Goal: Task Accomplishment & Management: Manage account settings

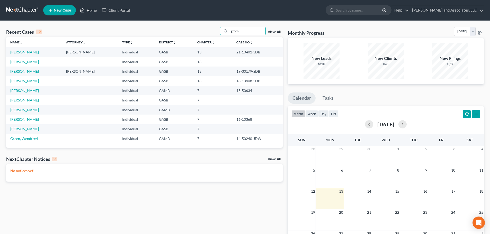
click at [93, 11] on link "Home" at bounding box center [88, 10] width 22 height 9
click at [91, 10] on link "Home" at bounding box center [88, 10] width 22 height 9
drag, startPoint x: 243, startPoint y: 30, endPoint x: 225, endPoint y: 29, distance: 17.8
click at [225, 29] on div "green" at bounding box center [243, 31] width 46 height 8
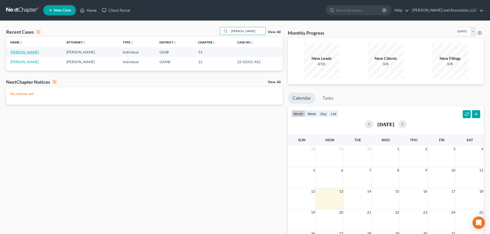
type input "[PERSON_NAME]"
click at [22, 52] on link "[PERSON_NAME]" at bounding box center [24, 52] width 29 height 4
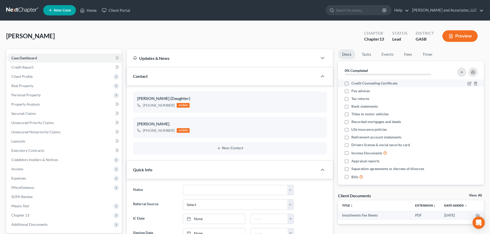
click at [351, 84] on label "Credit Counseling Certificate" at bounding box center [374, 83] width 46 height 5
click at [353, 84] on input "Credit Counseling Certificate" at bounding box center [354, 82] width 3 height 3
checkbox input "true"
click at [351, 98] on label "Tax returns" at bounding box center [360, 98] width 18 height 5
click at [353, 98] on input "Tax returns" at bounding box center [354, 97] width 3 height 3
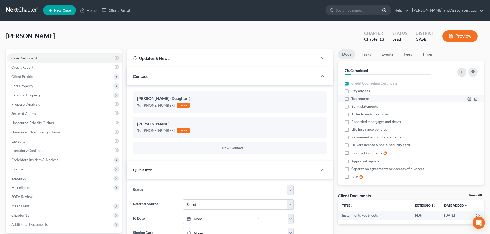
checkbox input "true"
click at [351, 115] on label "Titles to motor vehicles" at bounding box center [369, 114] width 37 height 5
click at [353, 115] on input "Titles to motor vehicles" at bounding box center [354, 113] width 3 height 3
checkbox input "true"
click at [351, 145] on label "Drivers license & social security card" at bounding box center [380, 144] width 59 height 5
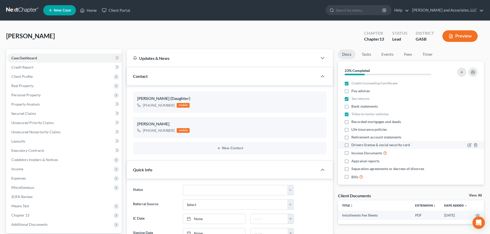
click at [353, 145] on input "Drivers license & social security card" at bounding box center [354, 143] width 3 height 3
checkbox input "true"
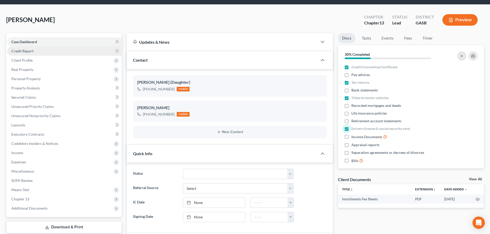
scroll to position [154, 0]
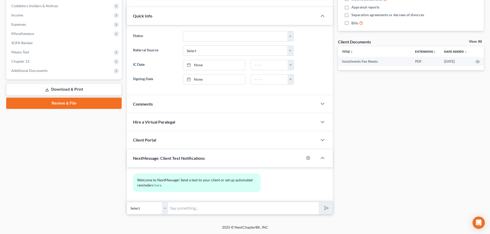
click at [73, 89] on link "Download & Print" at bounding box center [63, 90] width 115 height 12
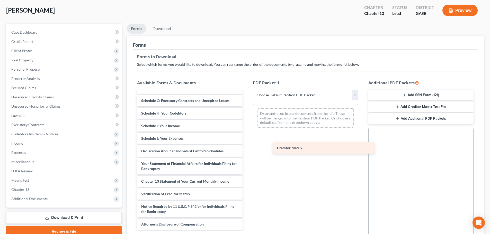
scroll to position [89, 0]
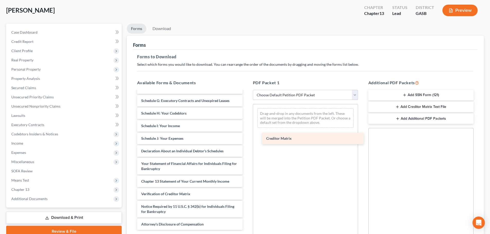
drag, startPoint x: 159, startPoint y: 181, endPoint x: 284, endPoint y: 138, distance: 132.2
click at [246, 138] on div "Creditor Matrix Installments Fee Sheets Voluntary Petition for Individuals Fili…" at bounding box center [189, 116] width 113 height 228
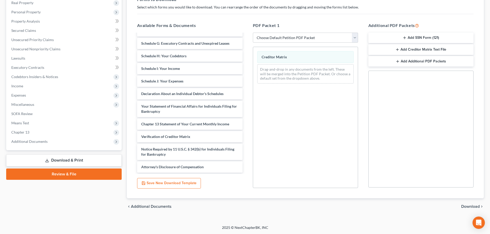
scroll to position [83, 0]
click at [467, 206] on span "Download" at bounding box center [470, 206] width 19 height 4
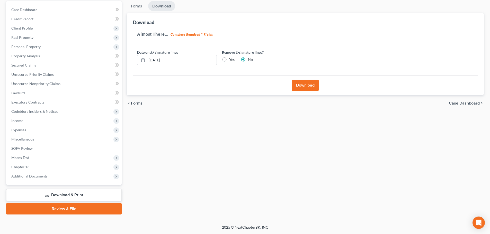
scroll to position [48, 0]
click at [304, 85] on button "Download" at bounding box center [305, 85] width 27 height 11
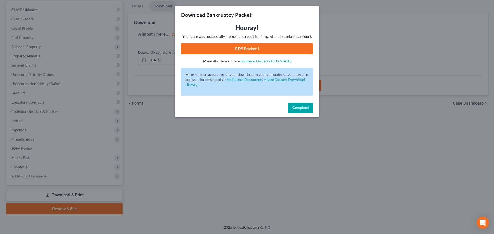
click at [249, 48] on link "PDF Packet 1" at bounding box center [247, 48] width 132 height 11
click at [302, 108] on span "Complete!" at bounding box center [300, 108] width 16 height 4
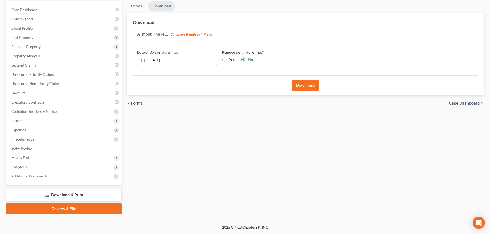
click at [305, 85] on button "Download" at bounding box center [305, 85] width 27 height 11
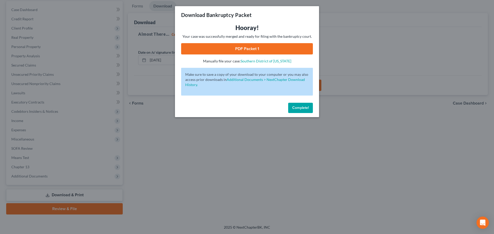
click at [249, 49] on link "PDF Packet 1" at bounding box center [247, 48] width 132 height 11
click at [297, 106] on span "Complete!" at bounding box center [300, 108] width 16 height 4
